Goal: Information Seeking & Learning: Find specific fact

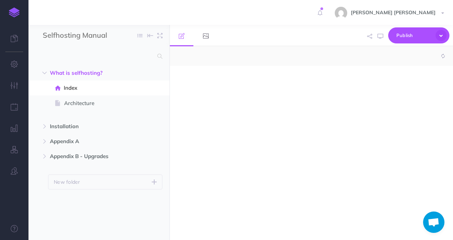
select select "null"
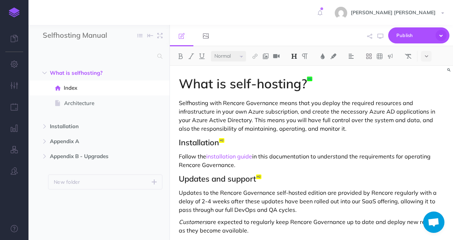
click at [163, 56] on div at bounding box center [98, 56] width 141 height 13
click at [159, 56] on icon at bounding box center [159, 56] width 5 height 5
click at [110, 60] on input "text" at bounding box center [98, 56] width 110 height 13
type input "ip"
click at [12, 42] on link at bounding box center [14, 38] width 28 height 21
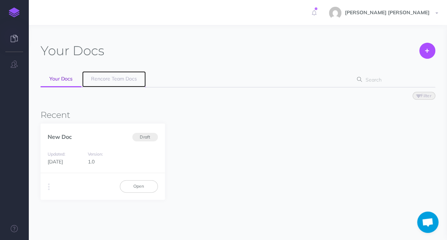
click at [103, 79] on span "Rencore Team Docs" at bounding box center [114, 78] width 46 height 6
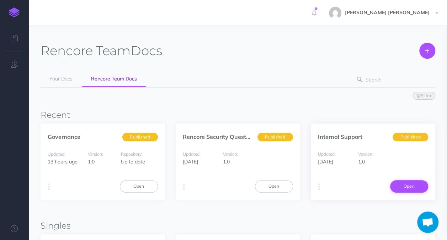
click at [414, 188] on link "Open" at bounding box center [410, 186] width 38 height 12
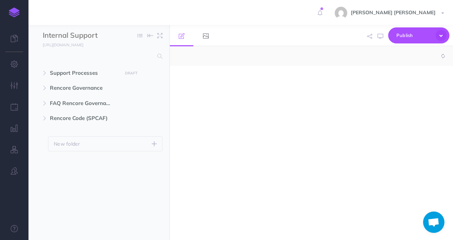
select select "null"
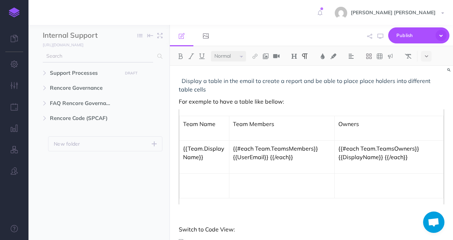
click at [106, 59] on input "text" at bounding box center [98, 56] width 110 height 13
type input "ip"
click at [161, 57] on icon at bounding box center [159, 56] width 5 height 5
click at [110, 57] on input "ip" at bounding box center [98, 56] width 110 height 13
click at [50, 78] on span "Support Processes DRAFT Publish these changes Nevermind Publish New folder Add …" at bounding box center [107, 73] width 114 height 15
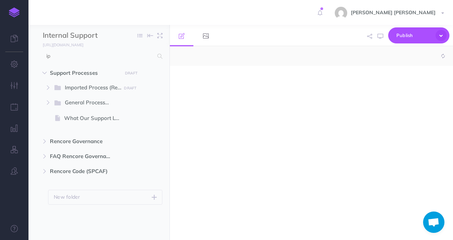
select select "null"
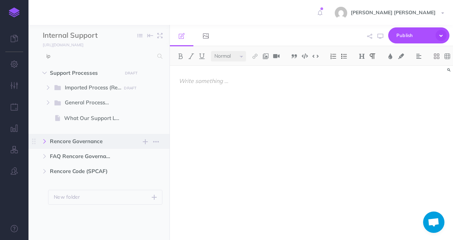
click at [49, 142] on button "button" at bounding box center [44, 141] width 13 height 9
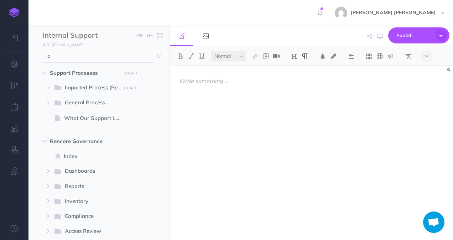
click at [78, 57] on input "ip" at bounding box center [98, 56] width 110 height 13
click at [158, 55] on icon at bounding box center [159, 56] width 5 height 5
click at [92, 56] on input "ip" at bounding box center [98, 56] width 110 height 13
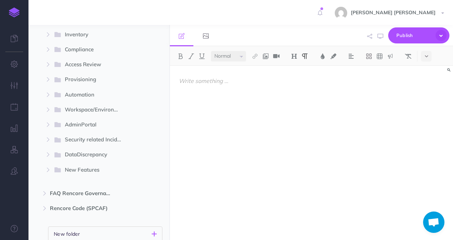
scroll to position [178, 0]
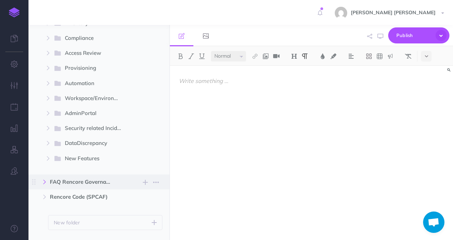
click at [40, 184] on button "button" at bounding box center [44, 182] width 13 height 9
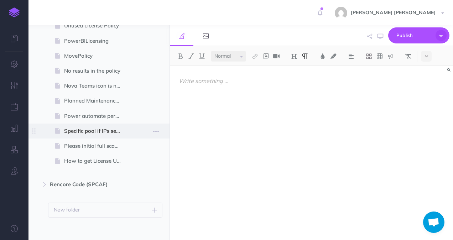
scroll to position [427, 0]
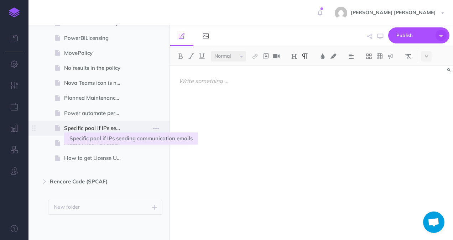
click at [88, 129] on span "Specific pool if IPs sending communication emails" at bounding box center [95, 128] width 63 height 9
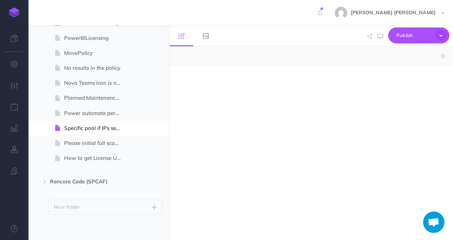
select select "null"
